Goal: Task Accomplishment & Management: Manage account settings

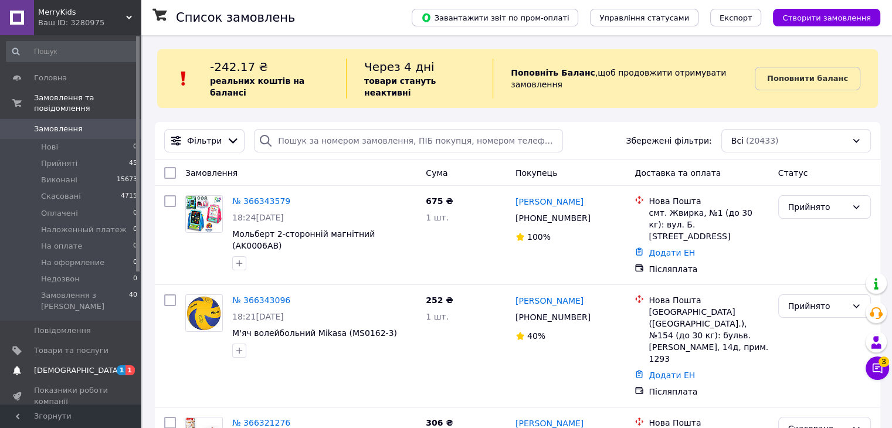
click at [40, 365] on span "[DEMOGRAPHIC_DATA]" at bounding box center [77, 370] width 87 height 11
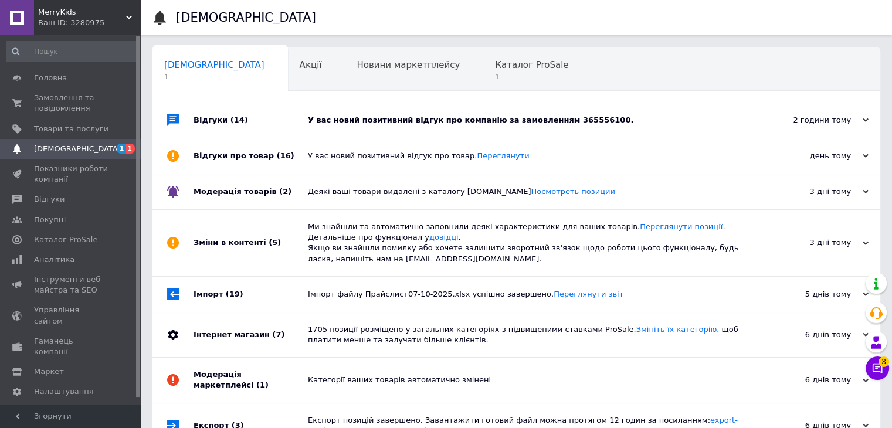
click at [409, 123] on div "У вас новий позитивний відгук про компанію за замовленням 365556100." at bounding box center [529, 120] width 443 height 11
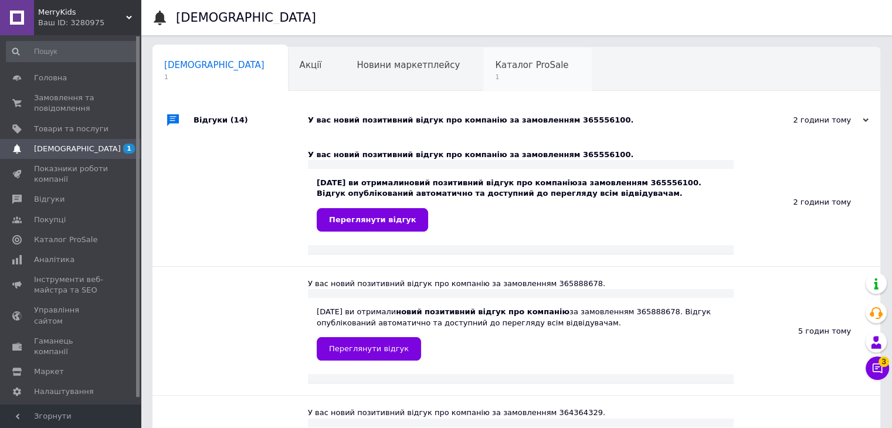
click at [483, 89] on div "Каталог ProSale 1" at bounding box center [537, 70] width 108 height 45
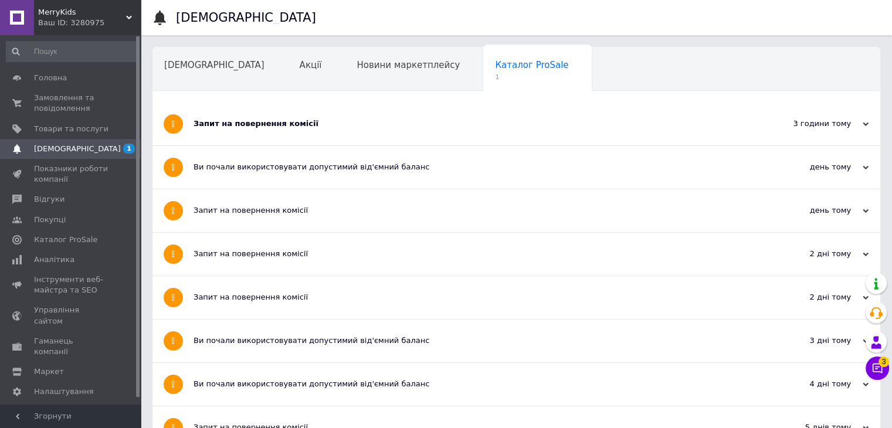
click at [272, 118] on div "Запит на повернення комісії" at bounding box center [473, 123] width 558 height 11
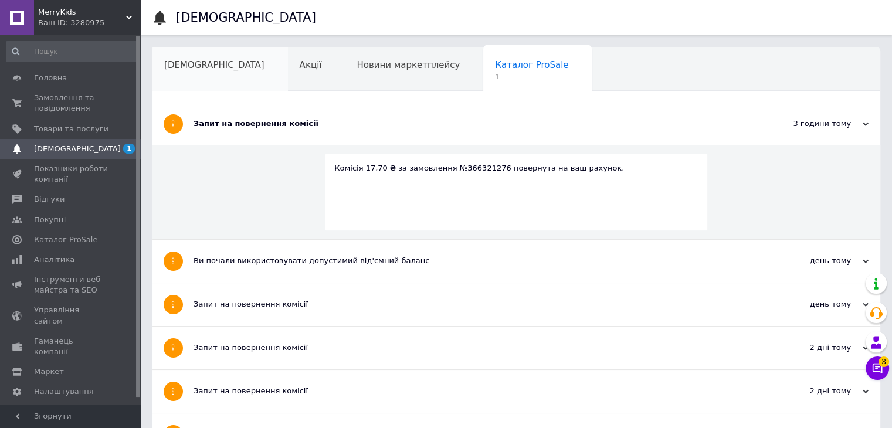
click at [192, 83] on div "[DEMOGRAPHIC_DATA]" at bounding box center [219, 70] width 135 height 45
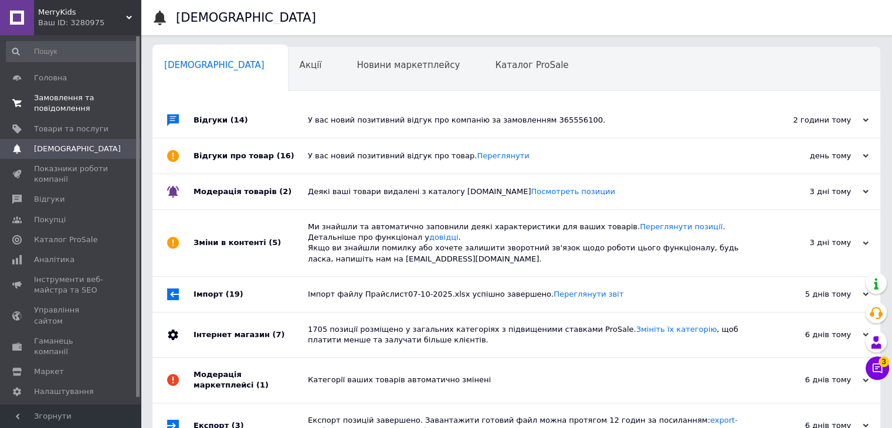
click at [74, 101] on span "Замовлення та повідомлення" at bounding box center [71, 103] width 74 height 21
